Goal: Task Accomplishment & Management: Use online tool/utility

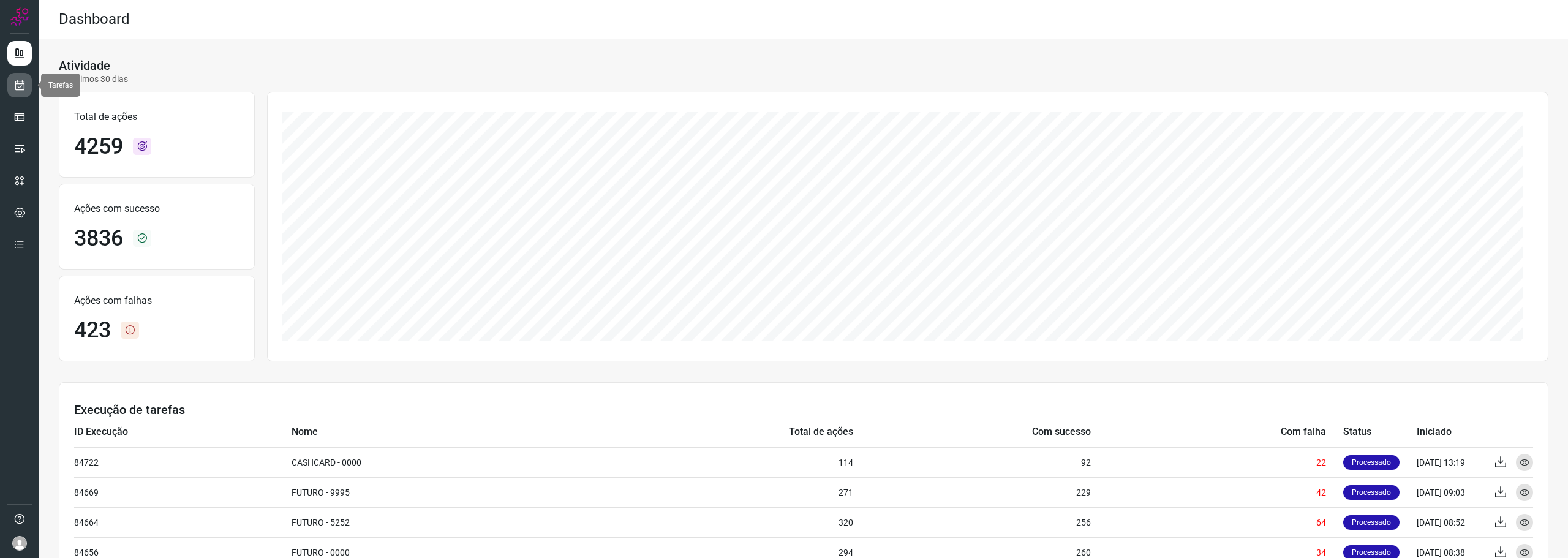
click at [21, 85] on icon at bounding box center [20, 85] width 13 height 12
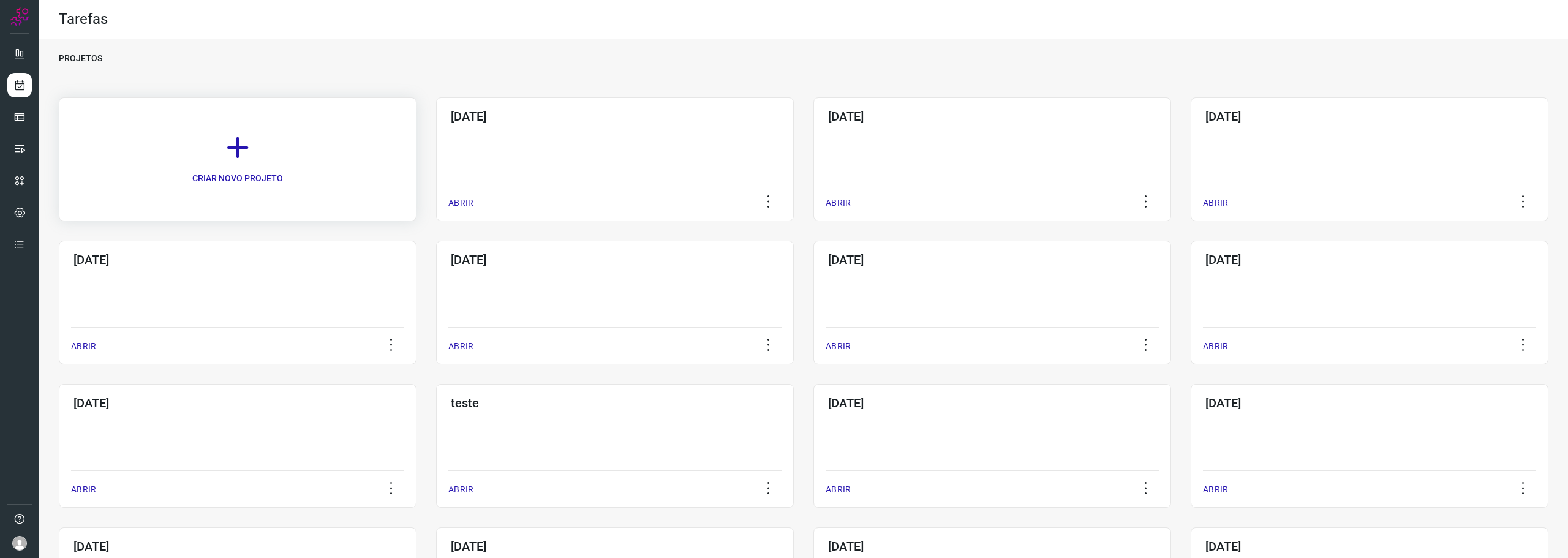
click at [255, 157] on link "CRIAR NOVO PROJETO" at bounding box center [238, 159] width 358 height 123
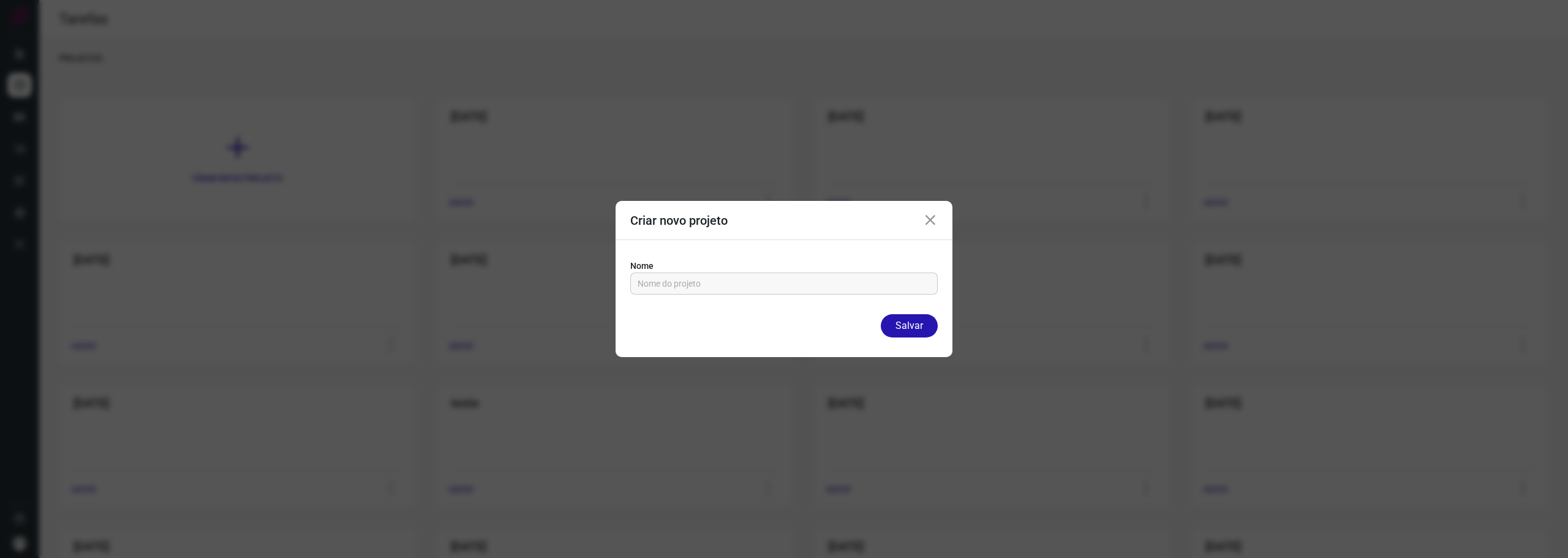
click at [925, 215] on icon at bounding box center [931, 221] width 15 height 15
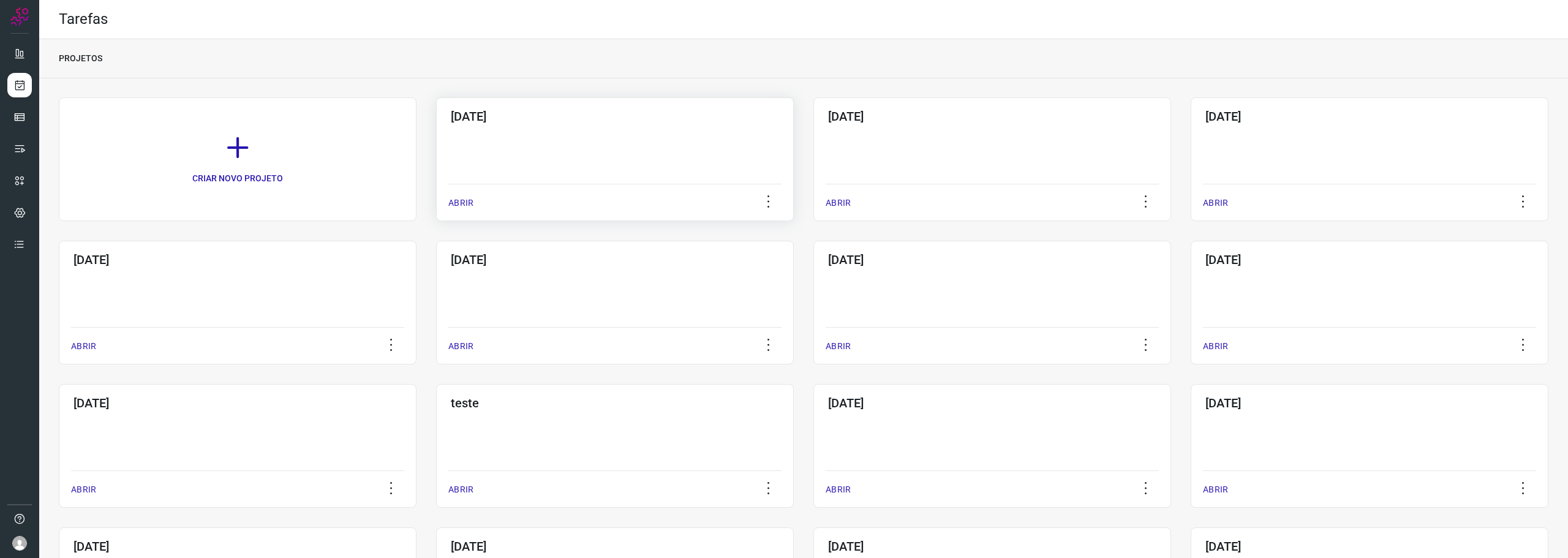
click at [618, 138] on div "[DATE] ABRIR" at bounding box center [615, 159] width 358 height 123
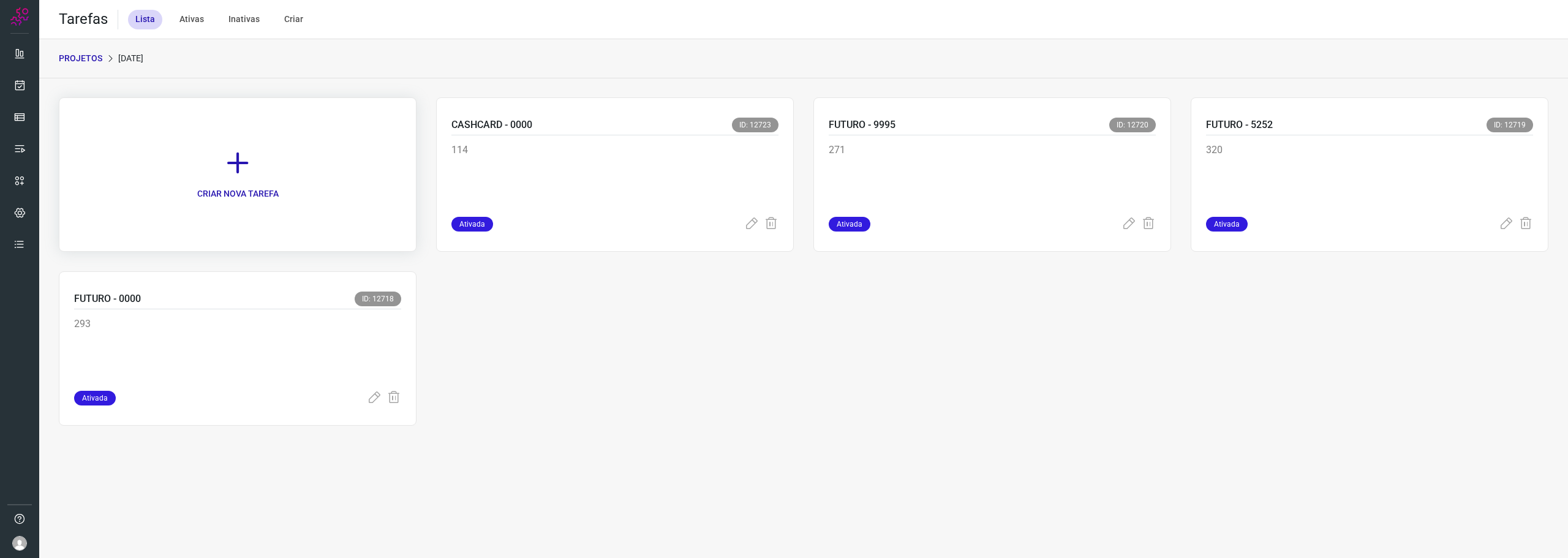
click at [244, 171] on icon at bounding box center [238, 162] width 27 height 27
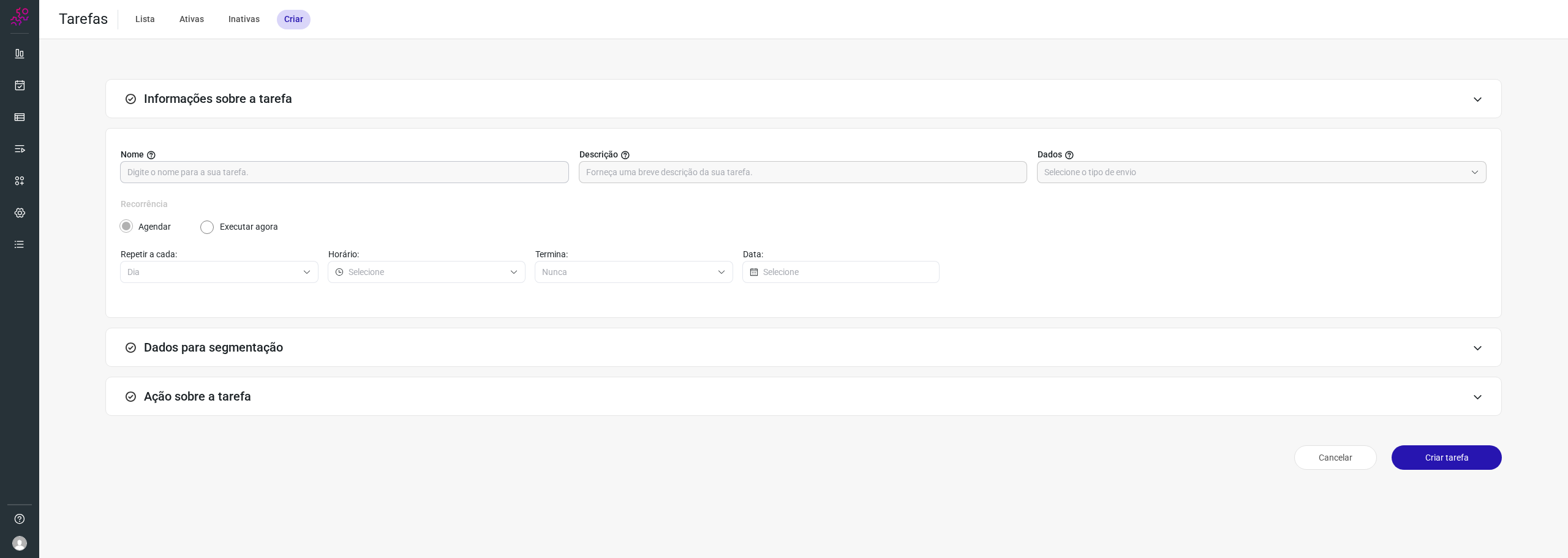
click at [482, 168] on input "text" at bounding box center [344, 172] width 435 height 21
type input "Siape - Futuro"
drag, startPoint x: 1136, startPoint y: 171, endPoint x: 1124, endPoint y: 188, distance: 20.8
click at [1130, 175] on input "text" at bounding box center [1255, 172] width 422 height 21
click at [1103, 229] on li "Informar manualmente ou enviar arquivo" at bounding box center [1262, 227] width 449 height 21
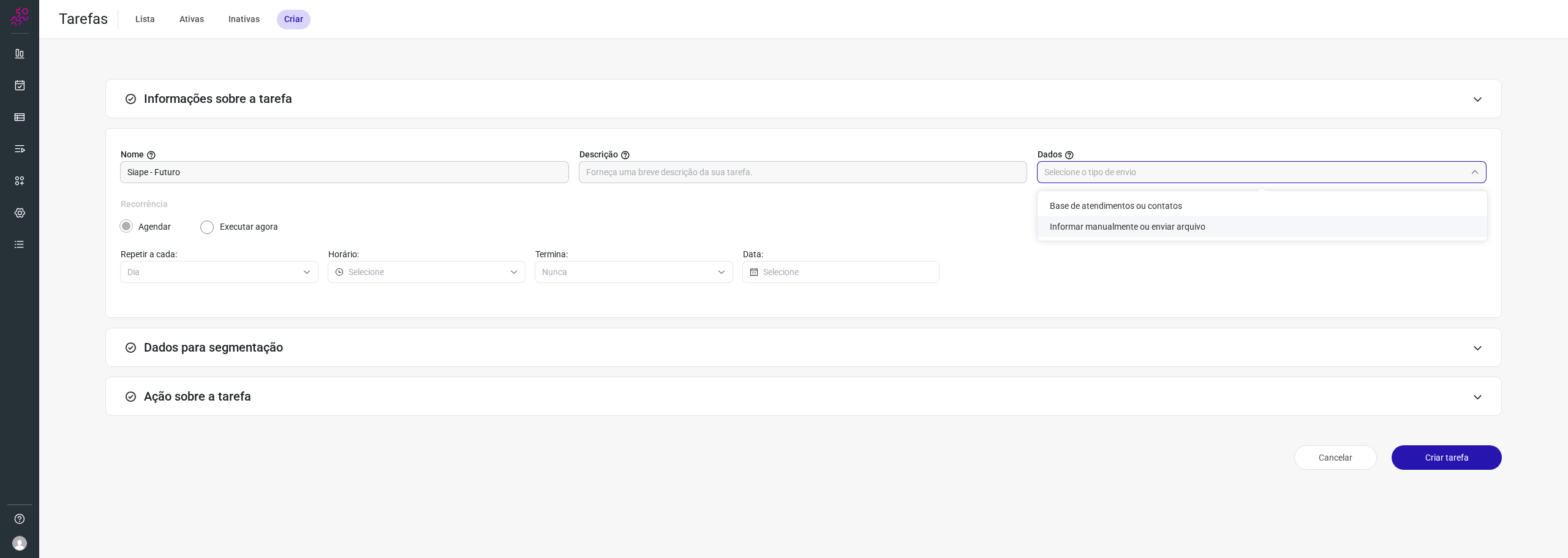
type input "Informar manualmente ou enviar arquivo"
radio input "false"
radio input "true"
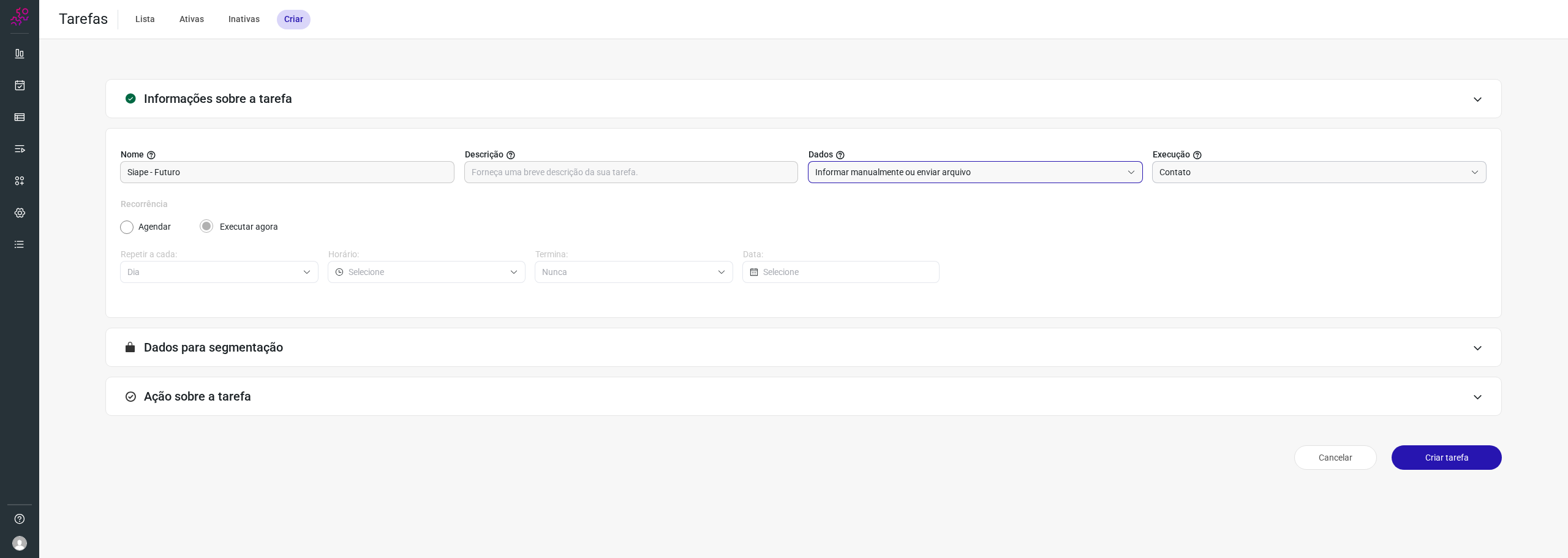
drag, startPoint x: 1224, startPoint y: 180, endPoint x: 1218, endPoint y: 173, distance: 9.2
click at [1221, 177] on input "Contato" at bounding box center [1312, 172] width 307 height 21
click at [227, 387] on div "Ação sobre a tarefa" at bounding box center [803, 396] width 1397 height 40
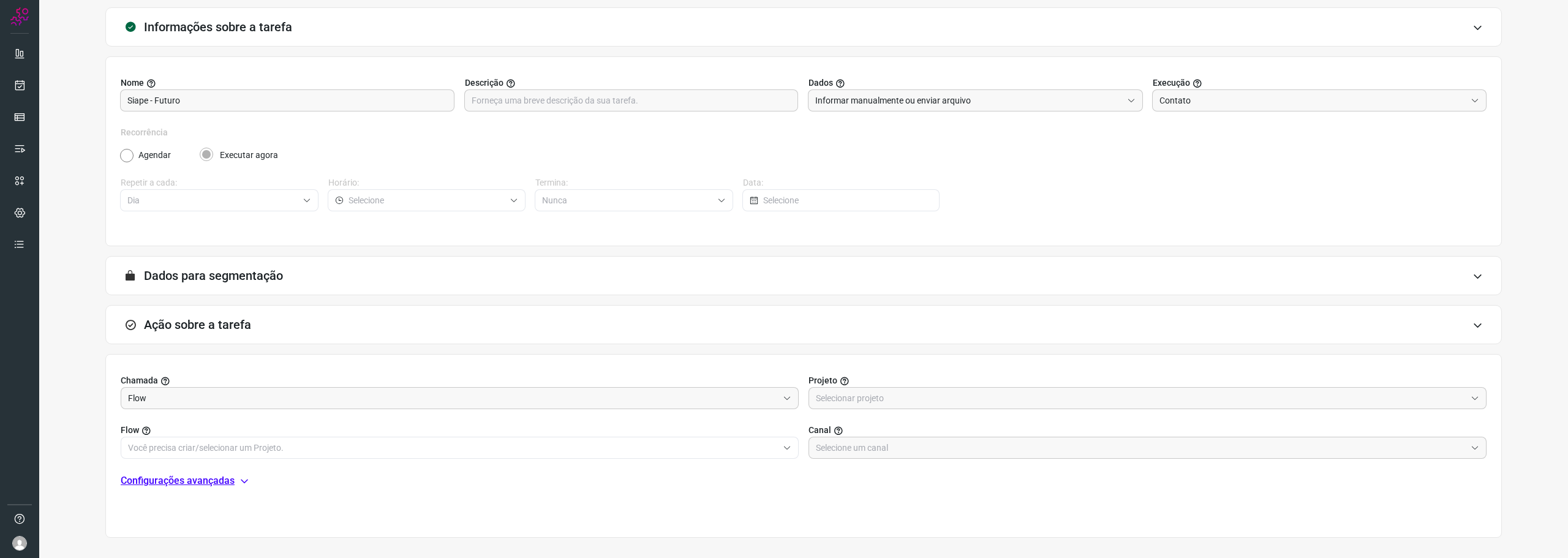
scroll to position [122, 0]
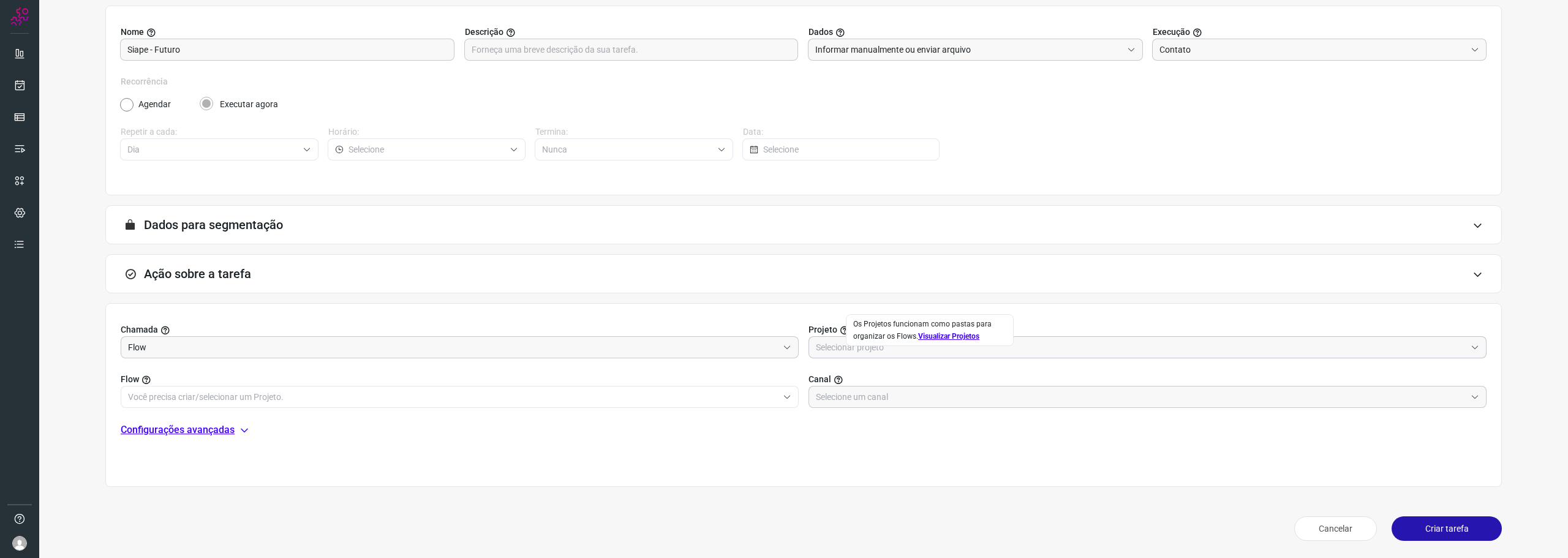
click at [905, 355] on input "text" at bounding box center [1141, 347] width 650 height 21
click at [868, 405] on li "Automator" at bounding box center [1141, 401] width 673 height 21
type input "Automator"
click at [484, 403] on input "text" at bounding box center [453, 397] width 650 height 21
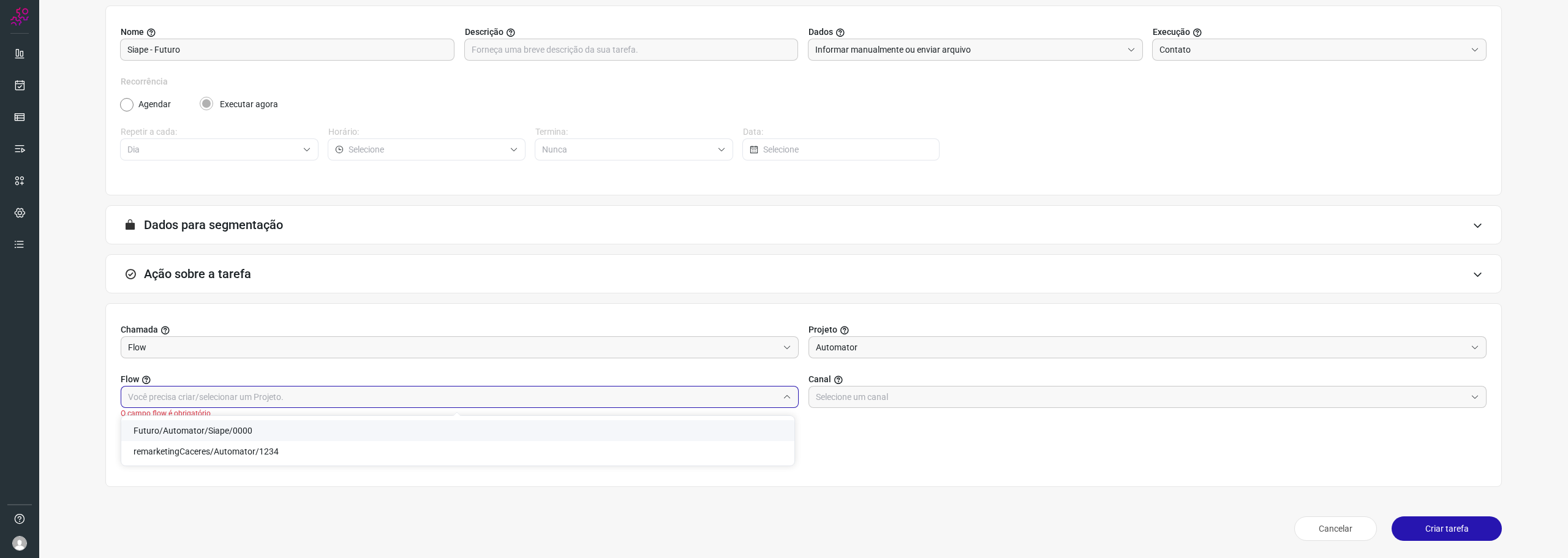
click at [462, 422] on li "Futuro/Automator/Siape/0000" at bounding box center [458, 430] width 673 height 21
type input "Futuro/Automator/Siape/0000"
click at [921, 396] on input "text" at bounding box center [1141, 397] width 650 height 21
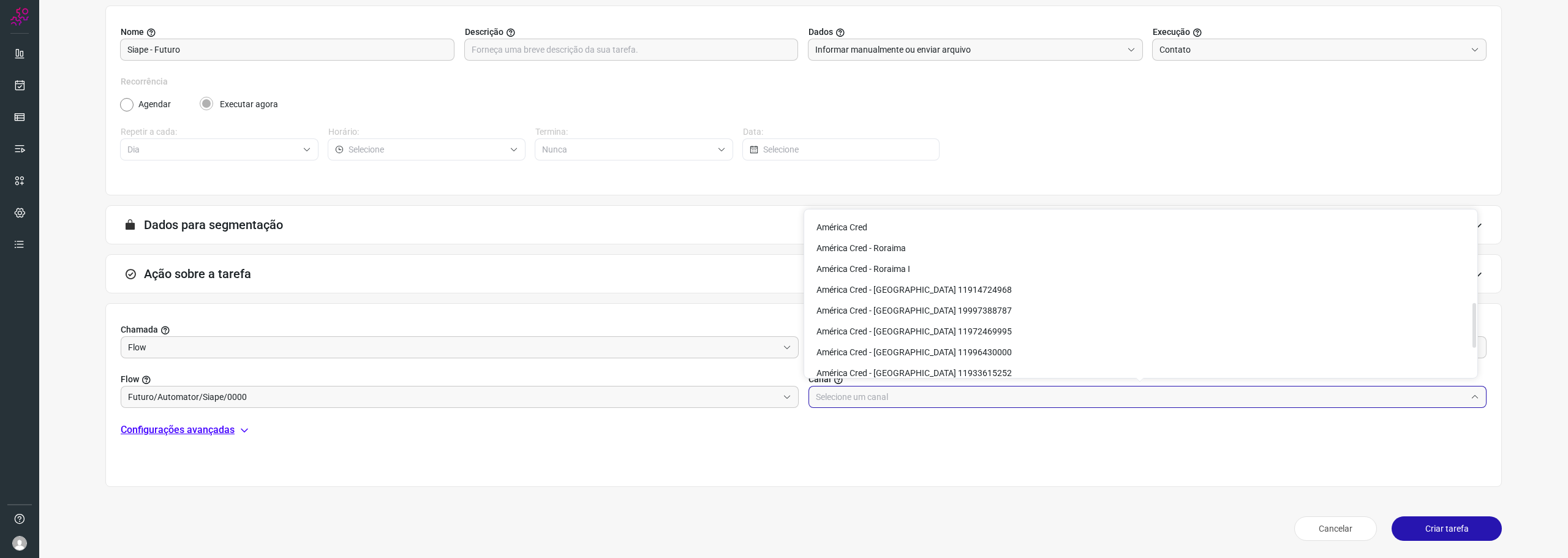
scroll to position [445, 0]
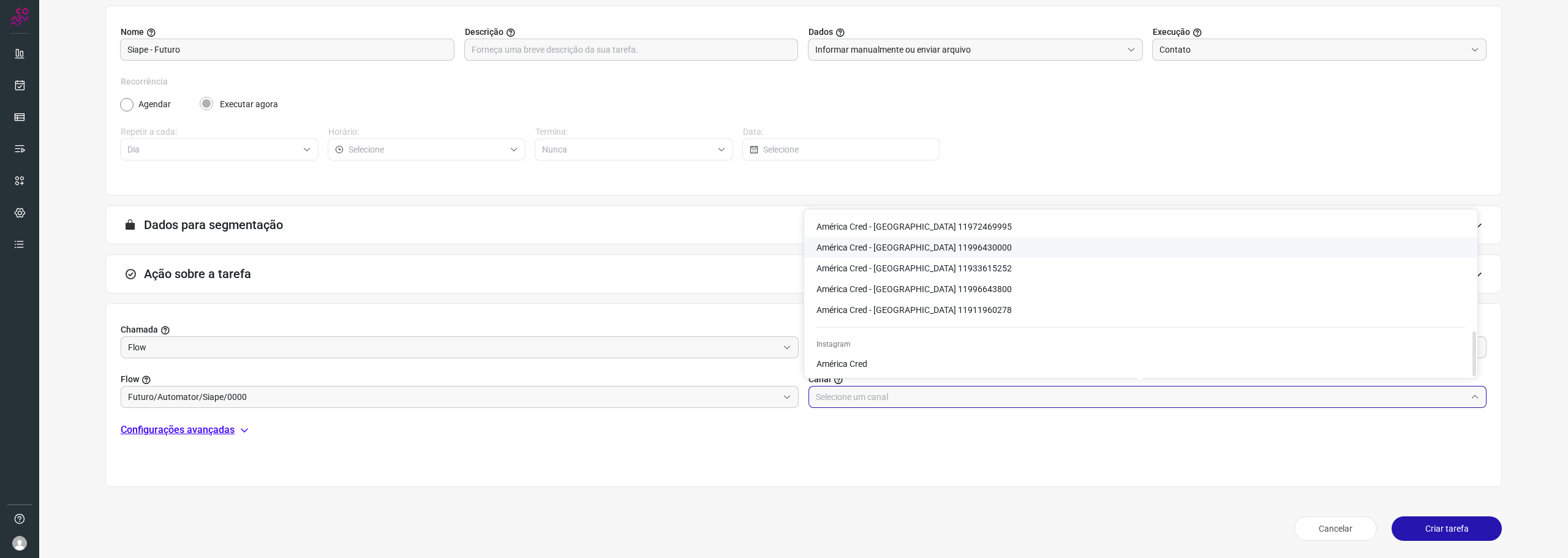
click at [974, 252] on li "América Cred - [GEOGRAPHIC_DATA] 11996430000" at bounding box center [1141, 247] width 673 height 21
type input "América Cred - [GEOGRAPHIC_DATA] 11996430000"
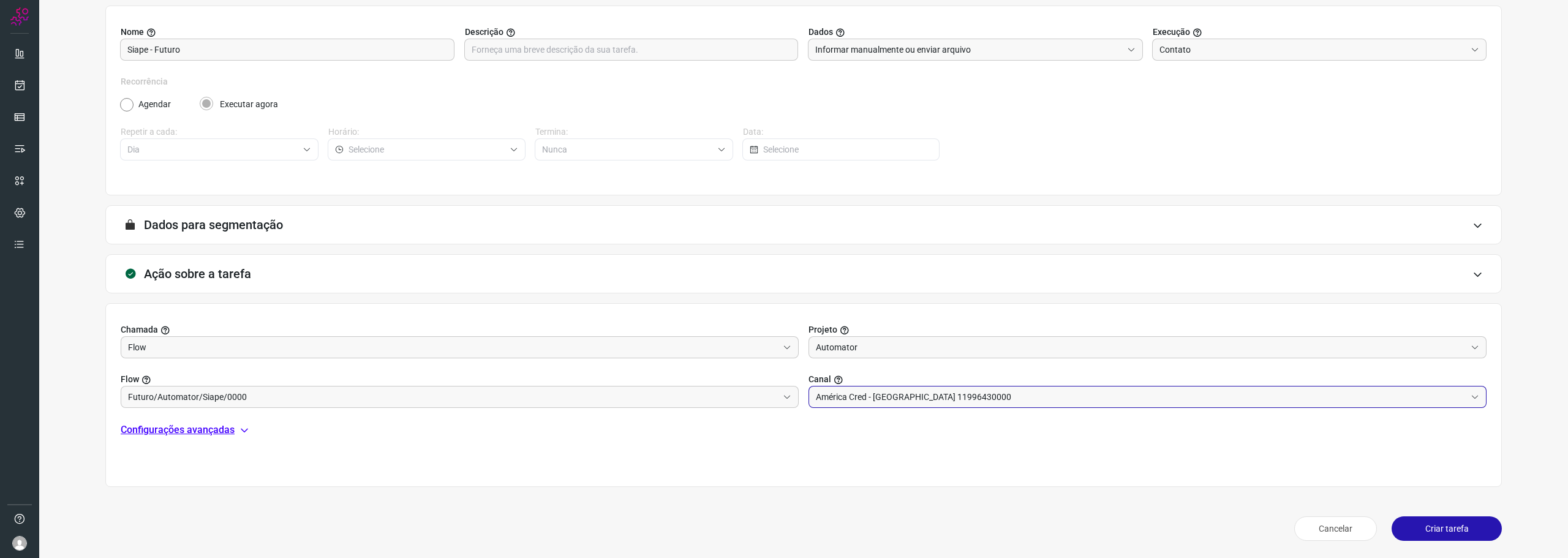
click at [217, 429] on p "Configurações avançadas" at bounding box center [178, 430] width 114 height 15
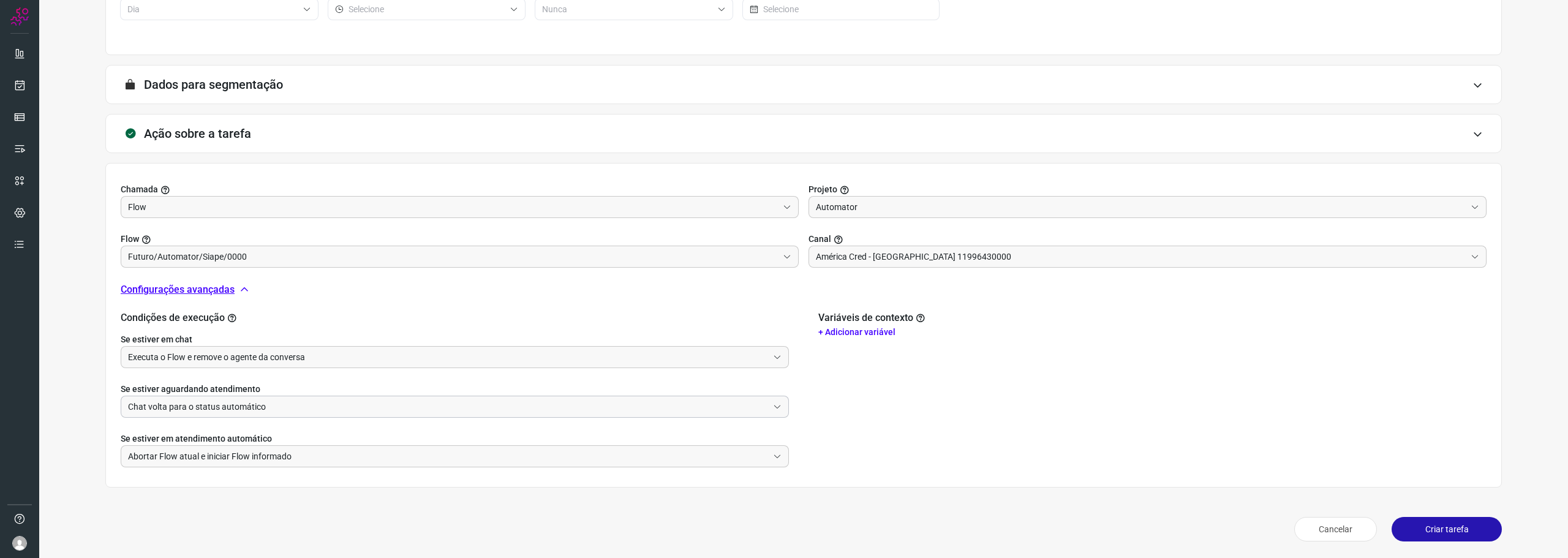
scroll to position [263, 0]
click at [1403, 521] on button "Criar tarefa" at bounding box center [1447, 529] width 110 height 25
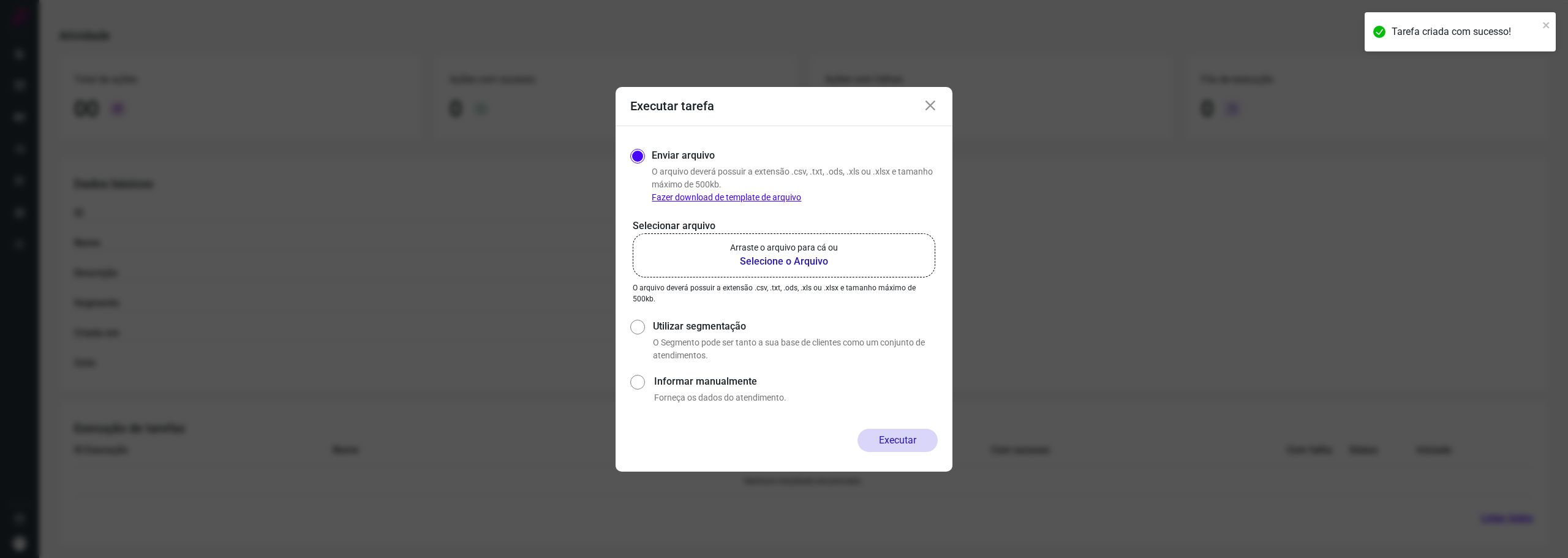
click at [766, 260] on b "Selecione o Arquivo" at bounding box center [784, 262] width 108 height 15
click at [0, 0] on input "Arraste o arquivo para cá ou Selecione o Arquivo" at bounding box center [0, 0] width 0 height 0
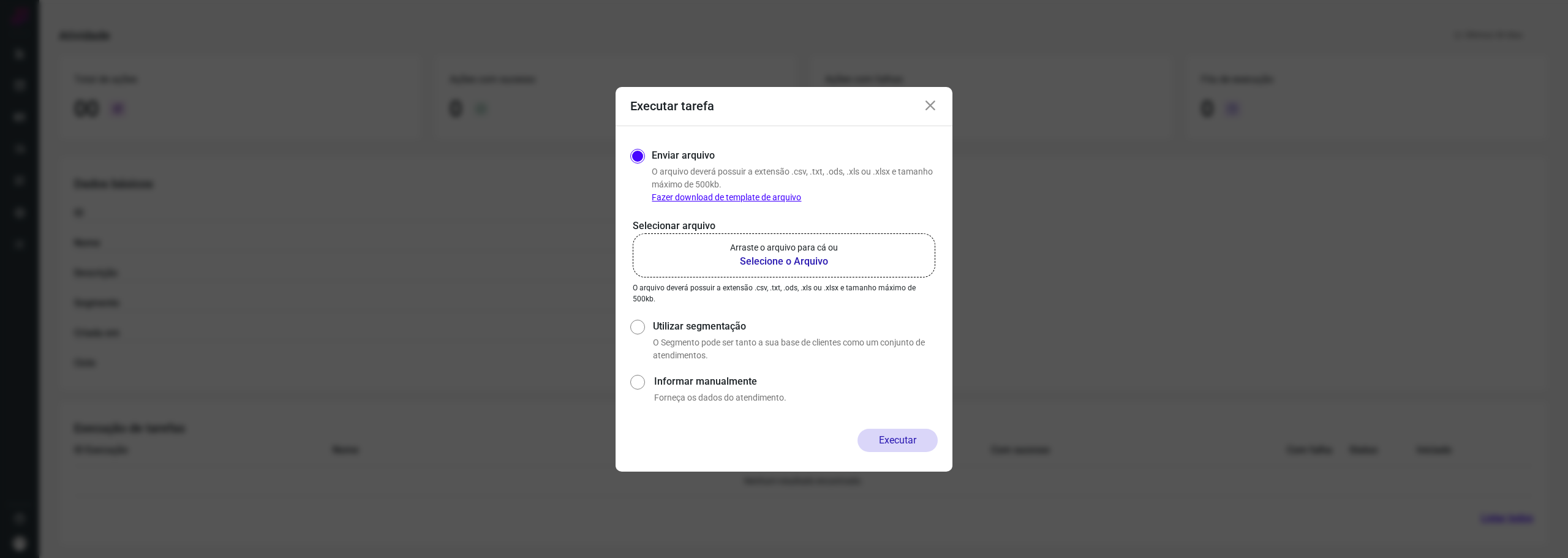
click at [788, 264] on b "Selecione o Arquivo" at bounding box center [784, 262] width 108 height 15
click at [0, 0] on input "Arraste o arquivo para cá ou Selecione o Arquivo" at bounding box center [0, 0] width 0 height 0
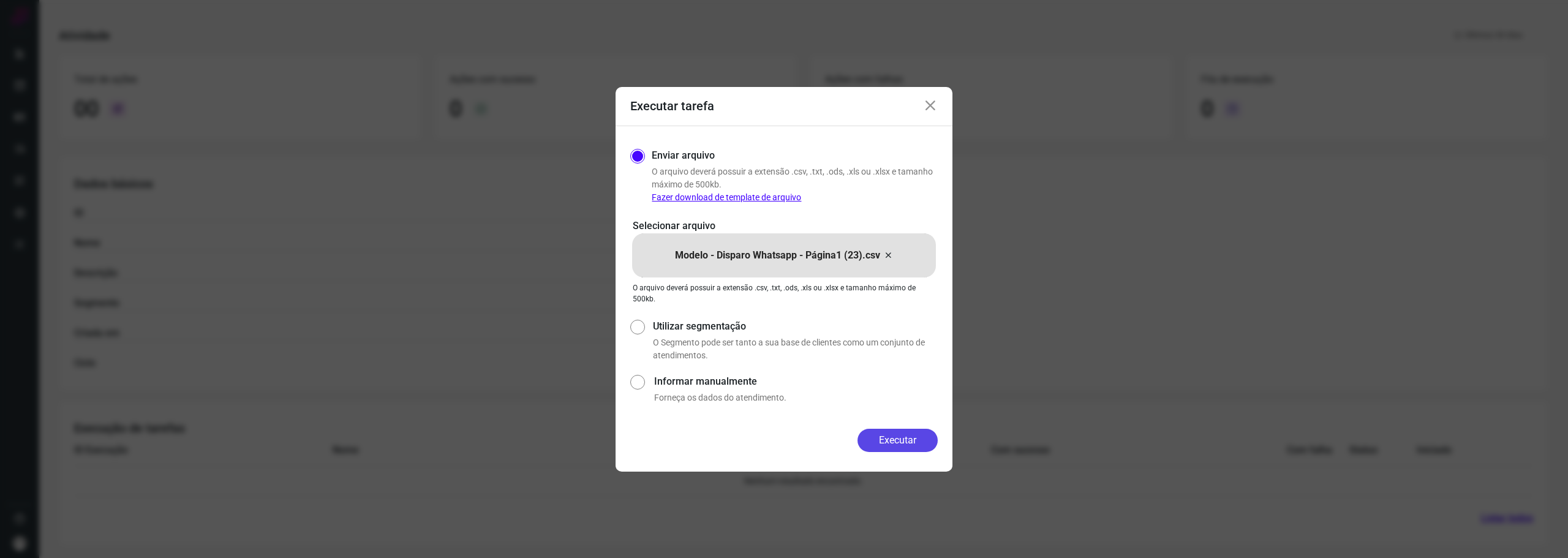
click at [877, 431] on button "Executar" at bounding box center [897, 440] width 80 height 23
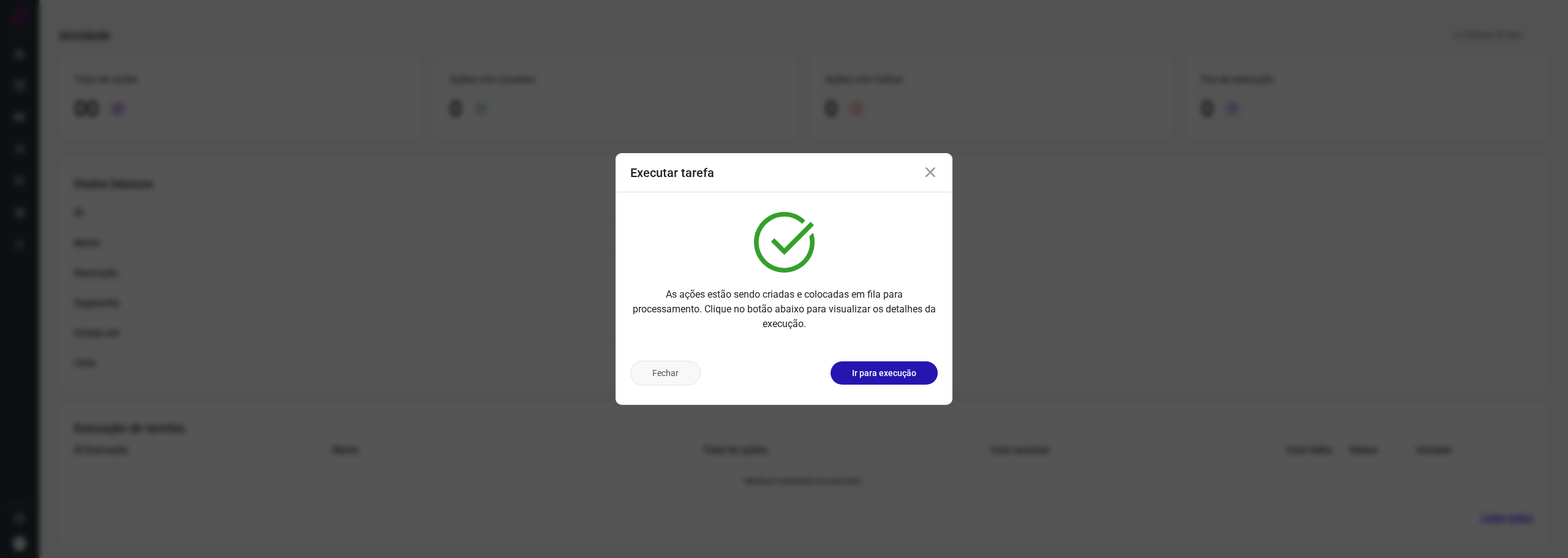
click at [684, 371] on button "Fechar" at bounding box center [666, 373] width 71 height 25
